Goal: Task Accomplishment & Management: Manage account settings

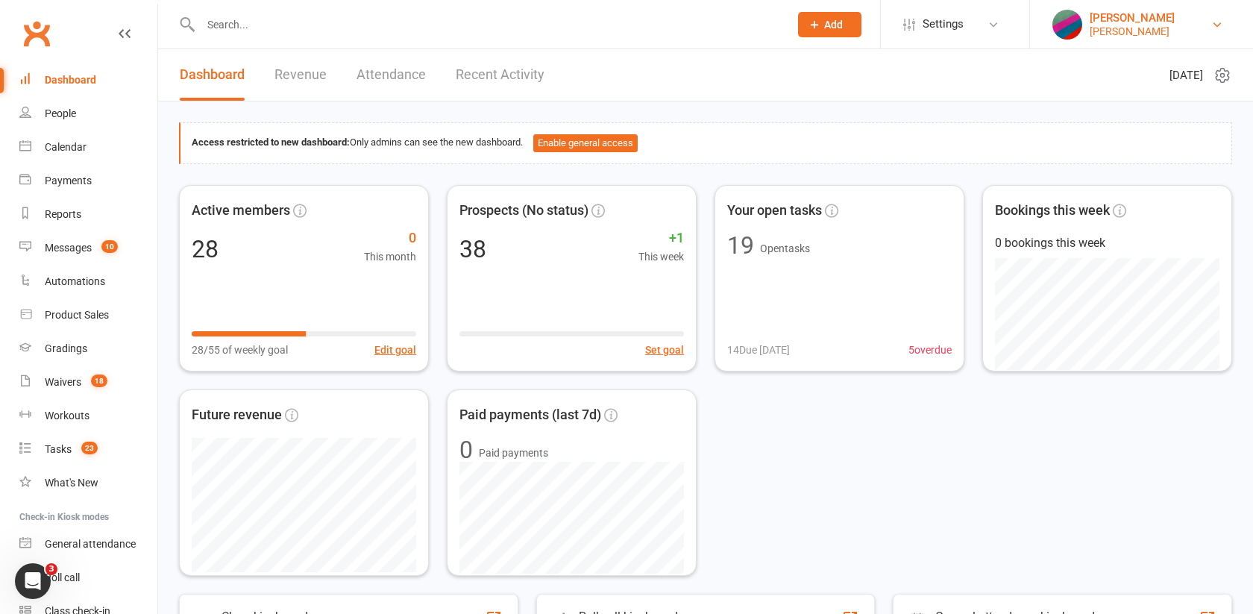
click at [1100, 28] on div "Dave Test" at bounding box center [1132, 31] width 85 height 13
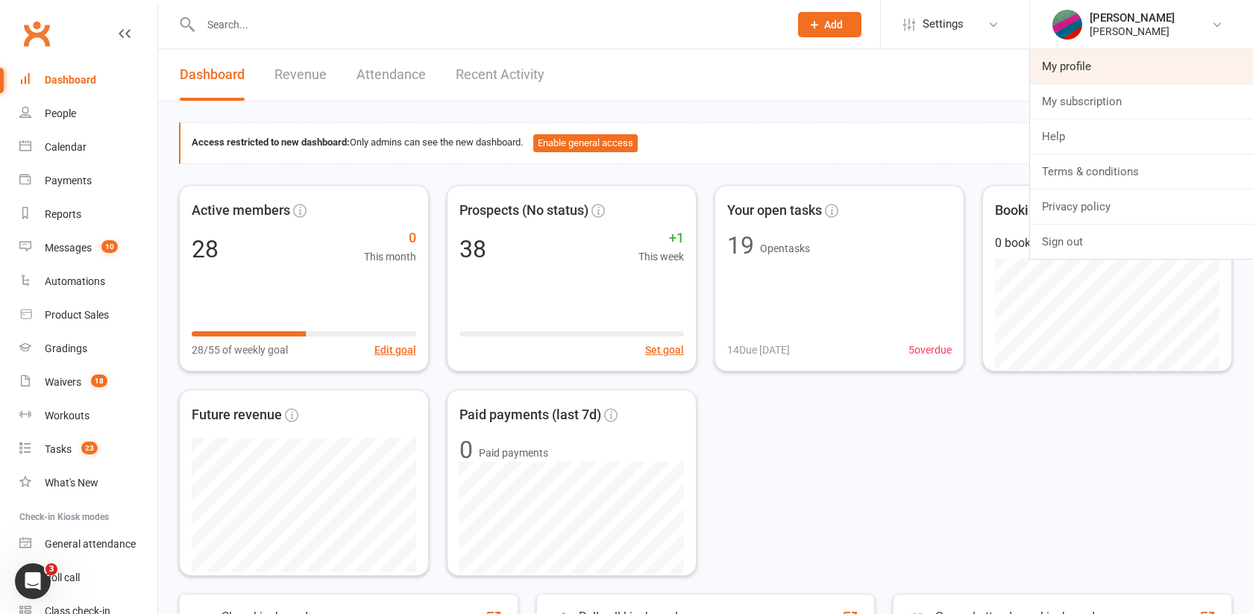
click at [1085, 60] on link "My profile" at bounding box center [1141, 66] width 223 height 34
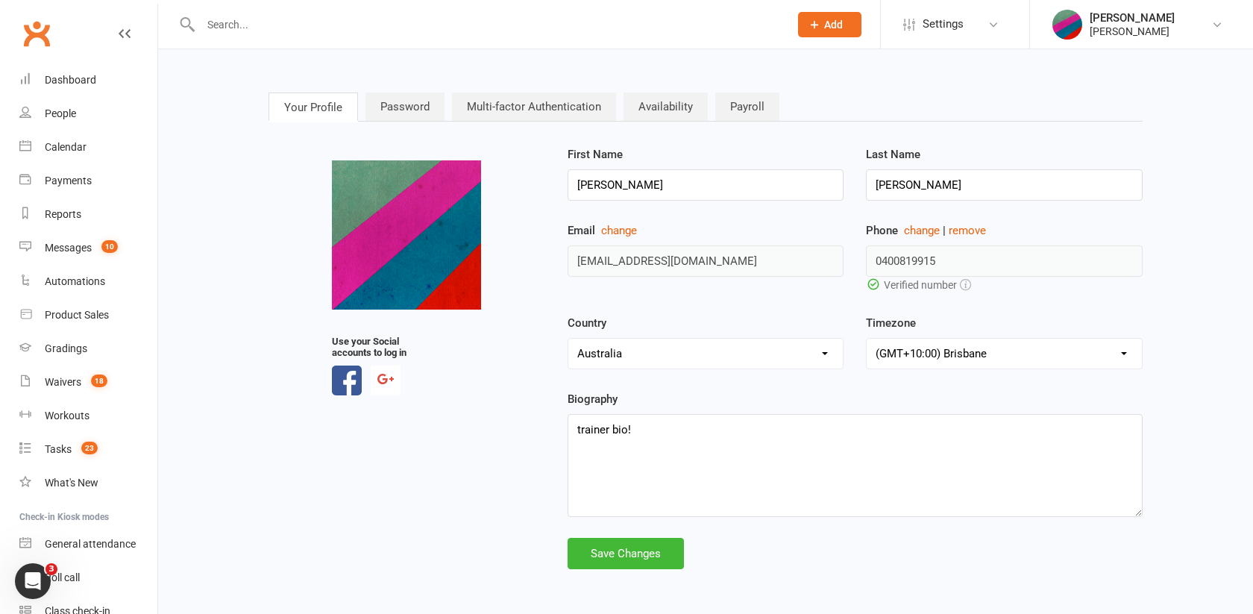
click at [512, 94] on link "Multi-factor Authentication" at bounding box center [534, 106] width 164 height 28
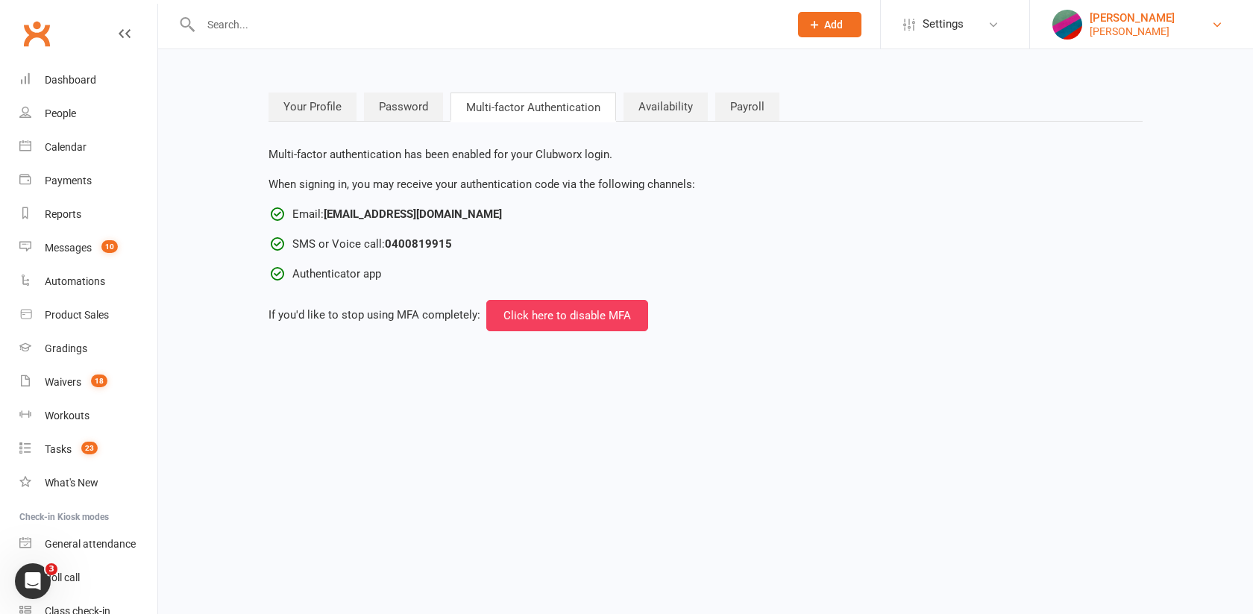
click at [1105, 23] on div "David Edwards" at bounding box center [1132, 17] width 85 height 13
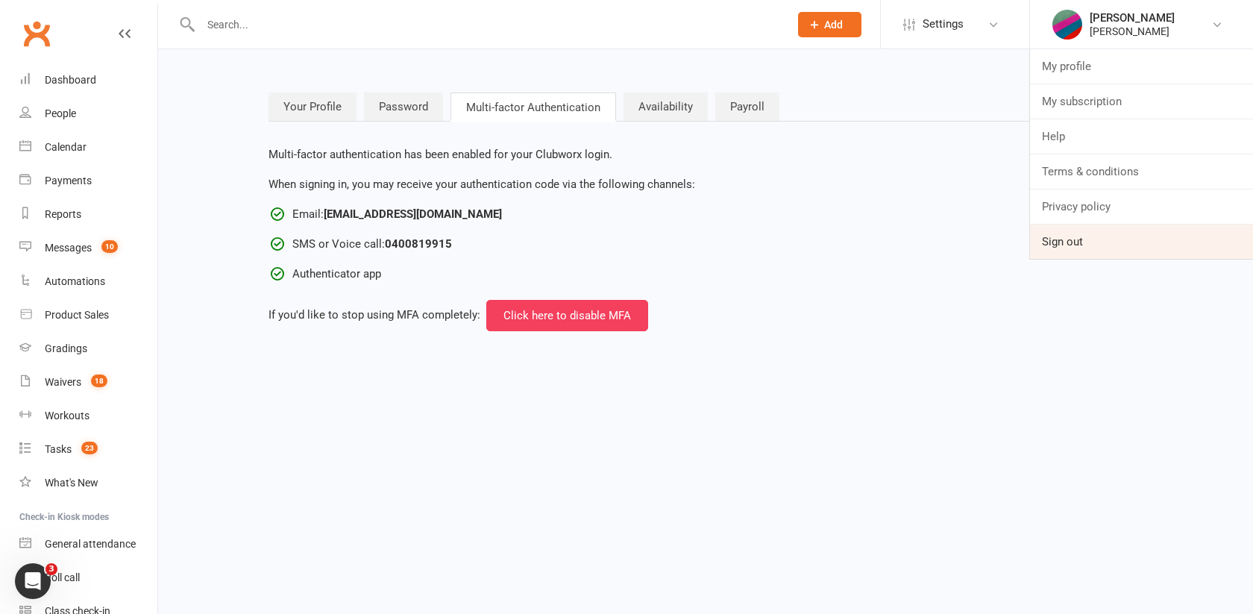
click at [1085, 247] on link "Sign out" at bounding box center [1141, 242] width 223 height 34
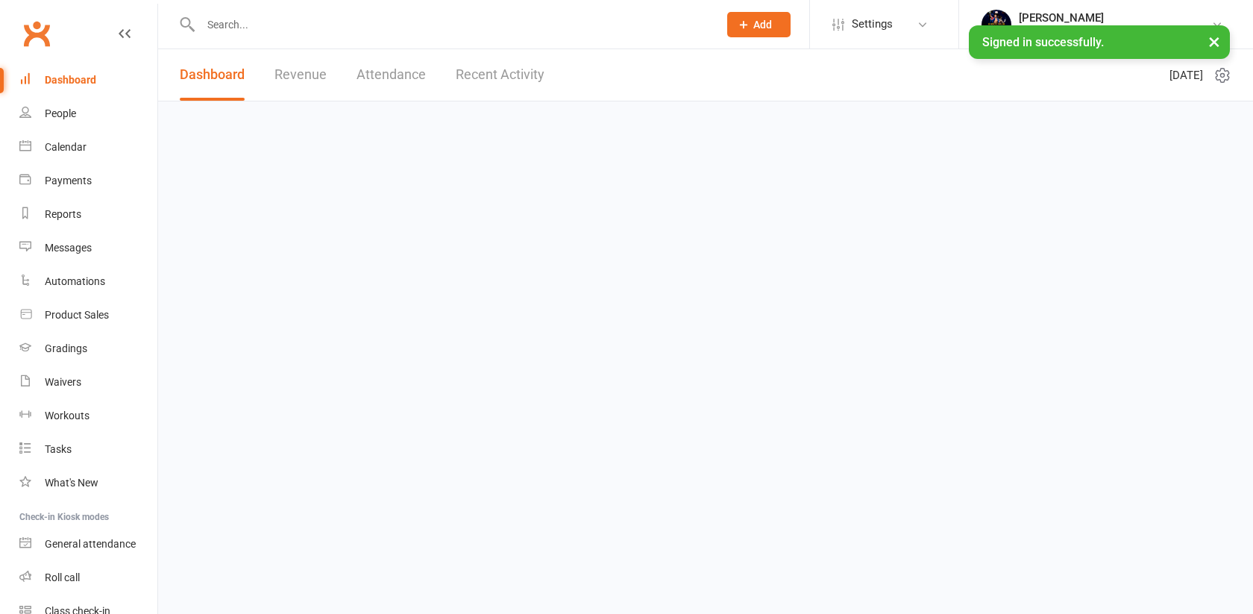
click at [778, 177] on div "Dashboard Revenue Attendance Recent Activity Tuesday 12th, August 2025" at bounding box center [705, 123] width 1095 height 148
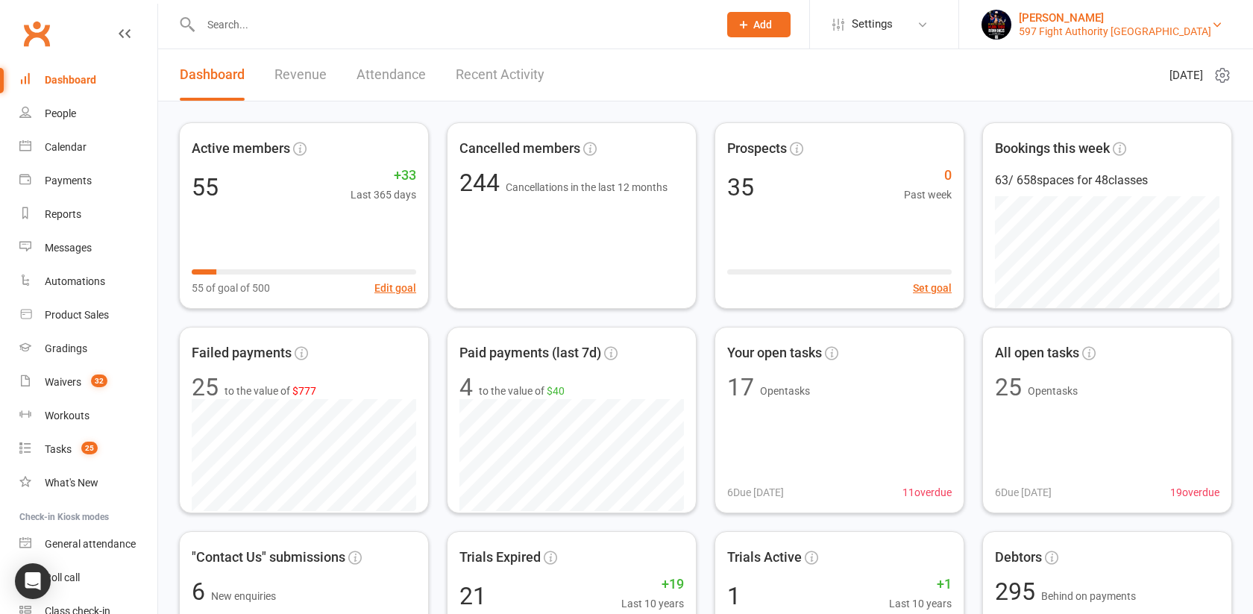
click at [1107, 22] on div "[PERSON_NAME]" at bounding box center [1115, 17] width 192 height 13
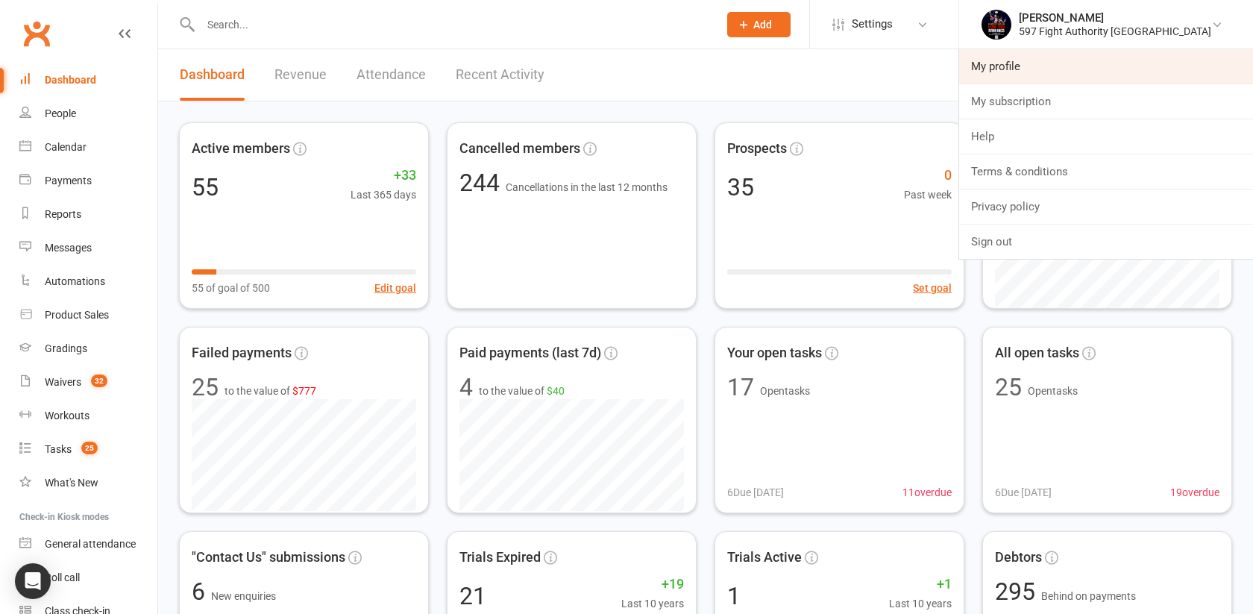
click at [1060, 72] on link "My profile" at bounding box center [1106, 66] width 294 height 34
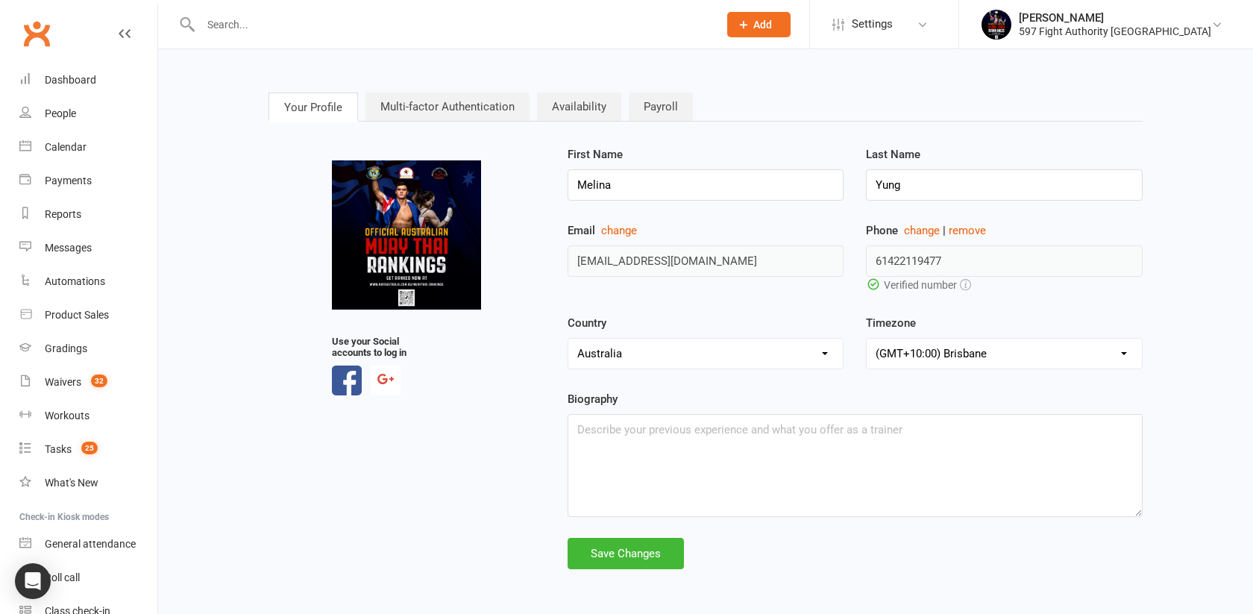
click at [473, 102] on link "Multi-factor Authentication" at bounding box center [448, 106] width 164 height 28
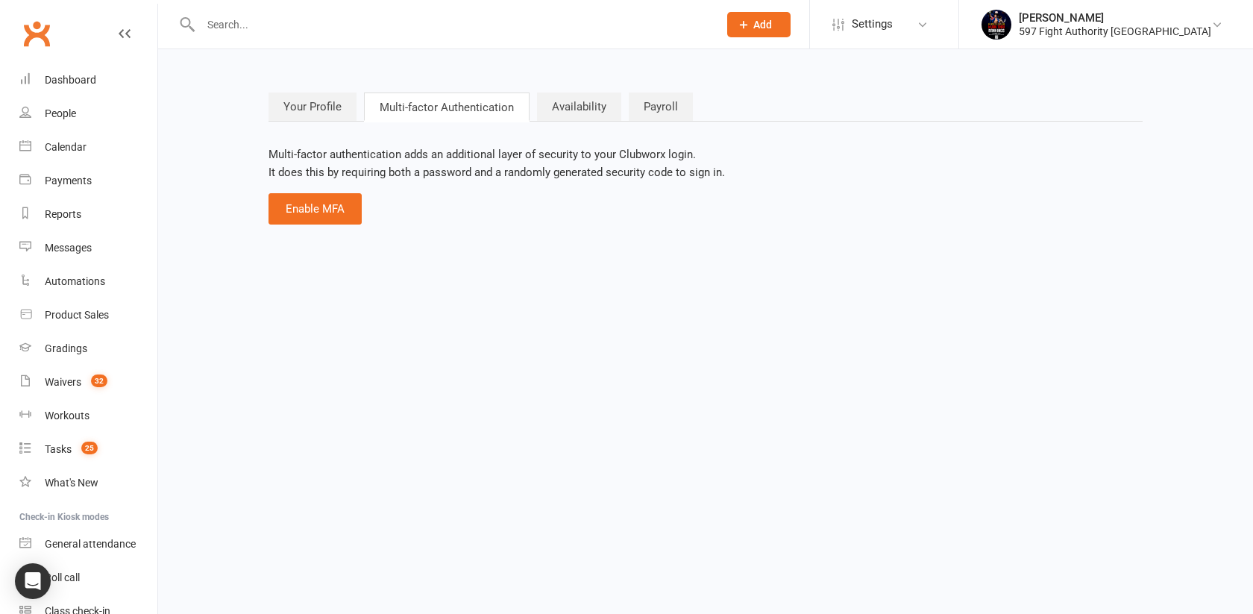
click at [408, 269] on html "Prospect Member Non-attending contact Class / event Appointment Grading event T…" at bounding box center [626, 134] width 1253 height 269
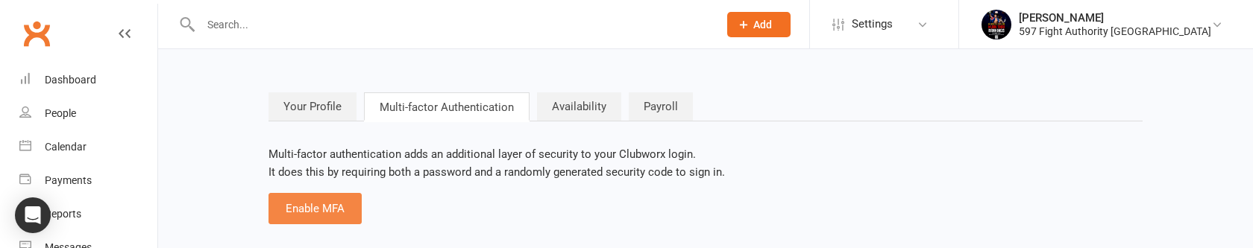
click at [331, 213] on button "Enable MFA" at bounding box center [315, 208] width 93 height 31
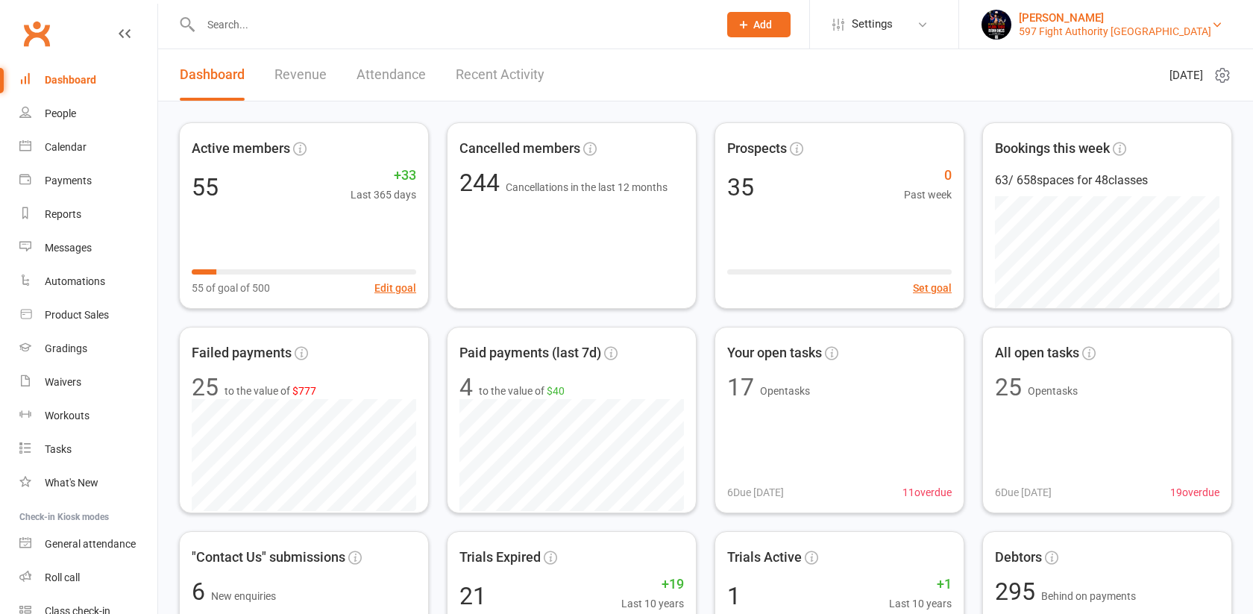
click at [1121, 16] on div "[PERSON_NAME]" at bounding box center [1115, 17] width 192 height 13
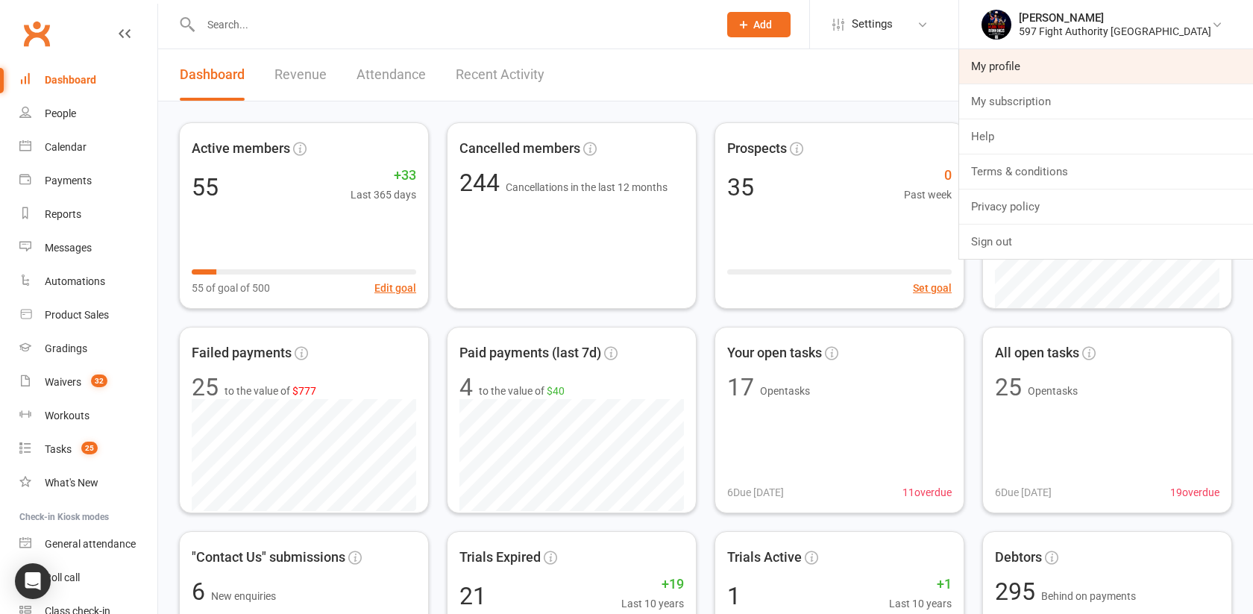
click at [1042, 66] on link "My profile" at bounding box center [1106, 66] width 294 height 34
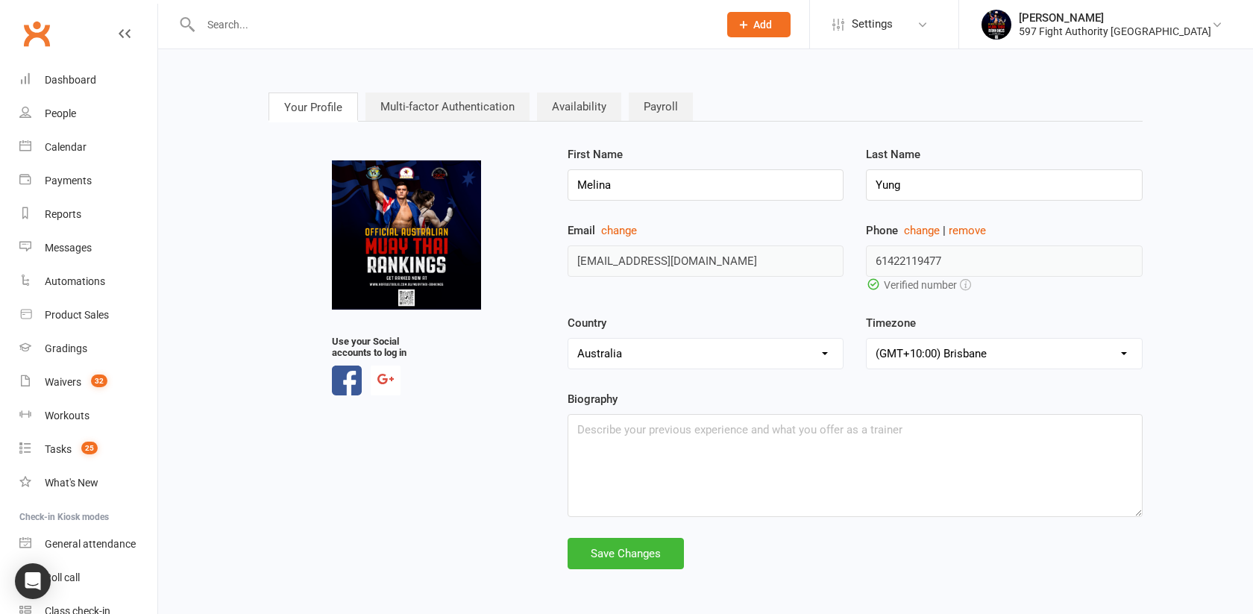
click at [499, 96] on link "Multi-factor Authentication" at bounding box center [448, 106] width 164 height 28
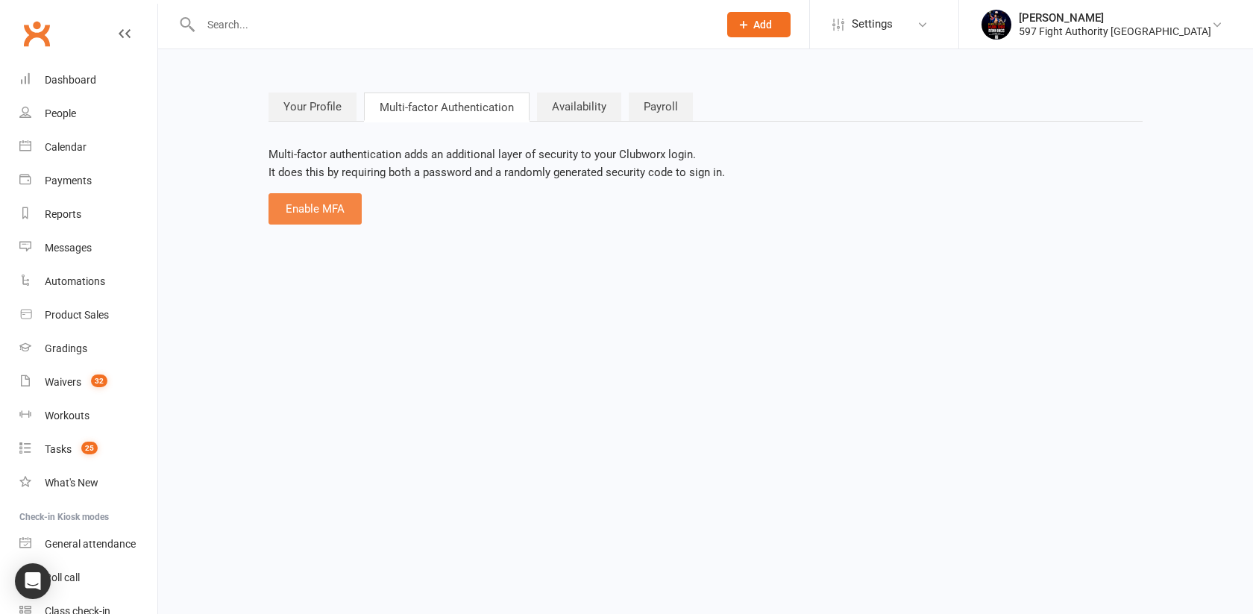
click at [330, 200] on button "Enable MFA" at bounding box center [315, 208] width 93 height 31
